Goal: Task Accomplishment & Management: Complete application form

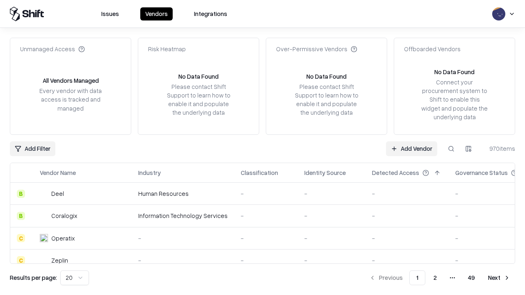
click at [412, 149] on link "Add Vendor" at bounding box center [411, 149] width 51 height 15
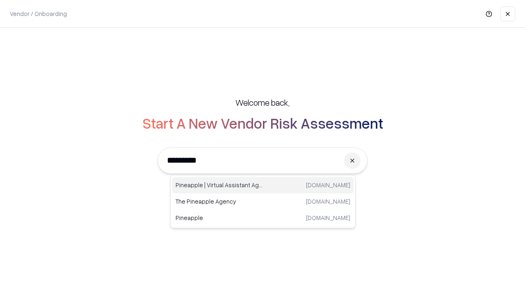
click at [263, 185] on div "Pineapple | Virtual Assistant Agency [DOMAIN_NAME]" at bounding box center [262, 185] width 181 height 16
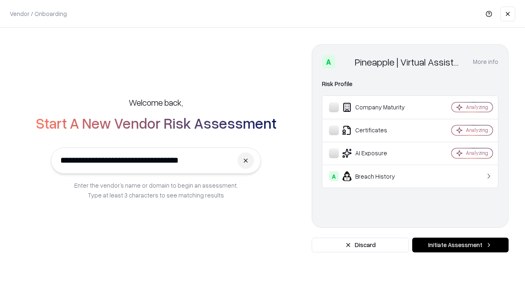
type input "**********"
click at [460, 245] on button "Initiate Assessment" at bounding box center [460, 245] width 96 height 15
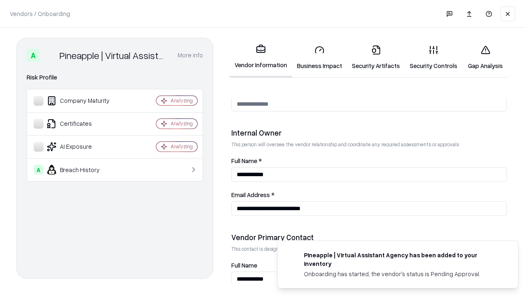
scroll to position [425, 0]
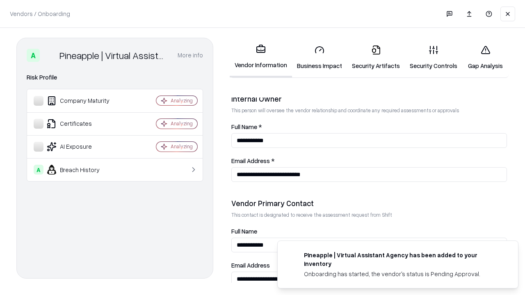
click at [376, 57] on link "Security Artifacts" at bounding box center [376, 58] width 58 height 38
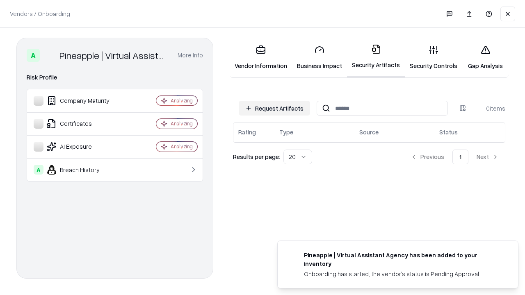
click at [274, 108] on button "Request Artifacts" at bounding box center [274, 108] width 71 height 15
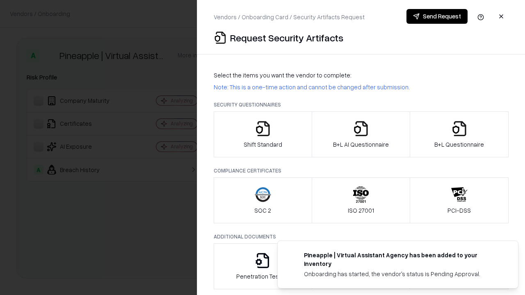
click at [459, 135] on icon "button" at bounding box center [459, 129] width 16 height 16
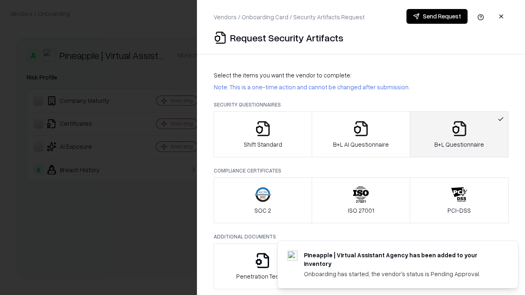
click at [361, 135] on icon "button" at bounding box center [361, 129] width 16 height 16
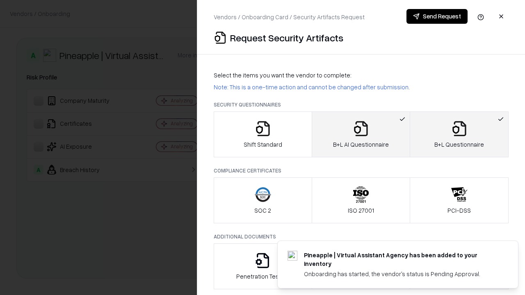
click at [437, 16] on button "Send Request" at bounding box center [437, 16] width 61 height 15
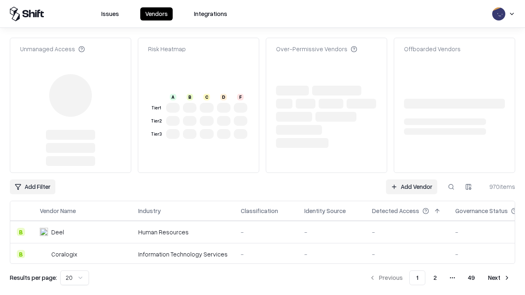
click at [412, 180] on link "Add Vendor" at bounding box center [411, 187] width 51 height 15
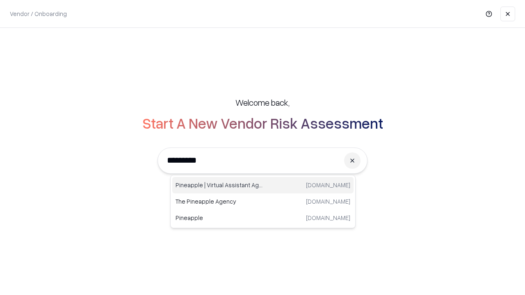
click at [263, 185] on div "Pineapple | Virtual Assistant Agency [DOMAIN_NAME]" at bounding box center [262, 185] width 181 height 16
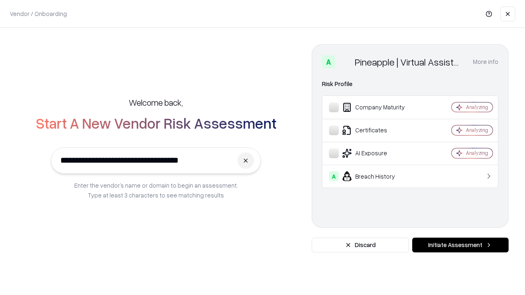
type input "**********"
click at [460, 245] on button "Initiate Assessment" at bounding box center [460, 245] width 96 height 15
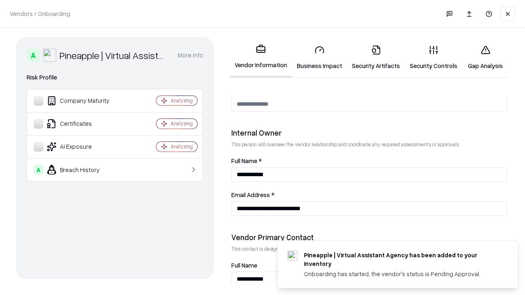
scroll to position [425, 0]
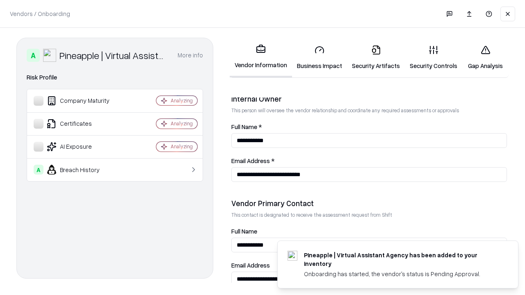
click at [485, 57] on link "Gap Analysis" at bounding box center [485, 58] width 46 height 38
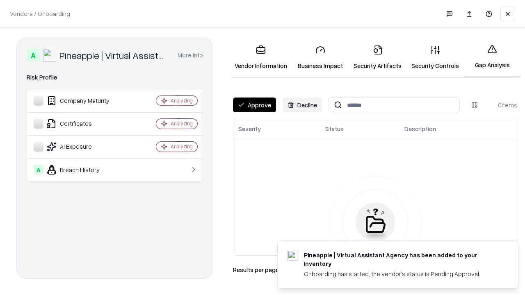
click at [254, 105] on button "Approve" at bounding box center [254, 105] width 43 height 15
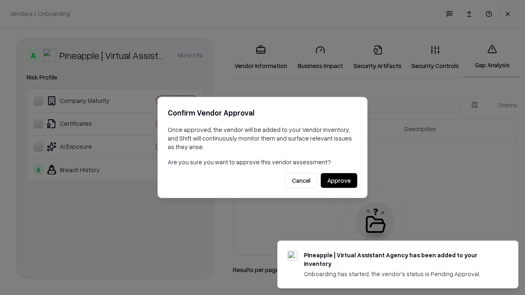
click at [339, 181] on button "Approve" at bounding box center [339, 181] width 37 height 15
